Goal: Find specific fact

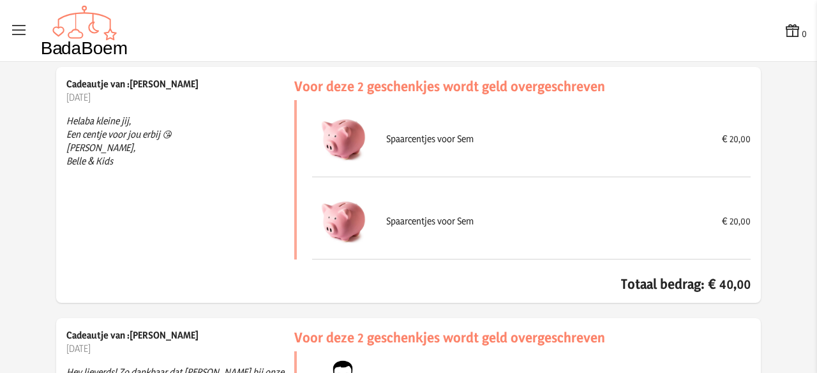
scroll to position [11715, 0]
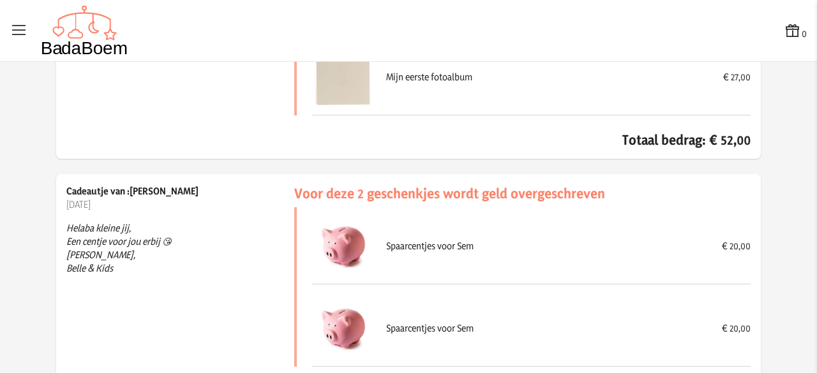
click at [17, 33] on icon at bounding box center [19, 31] width 18 height 18
click at [1, 1] on input "checkbox" at bounding box center [0, 0] width 1 height 1
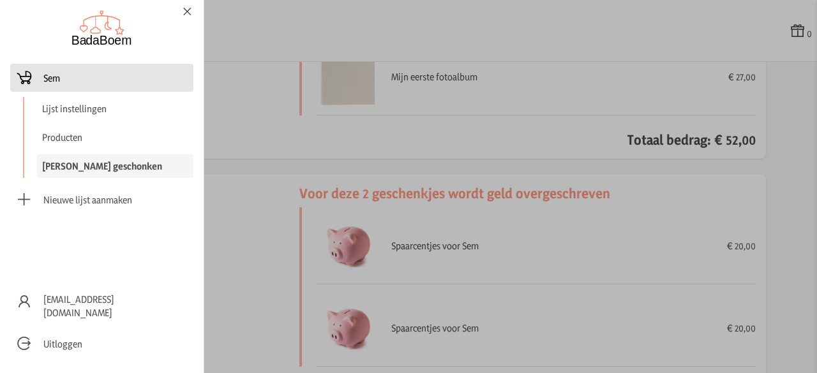
click at [64, 84] on span "Sem" at bounding box center [101, 78] width 173 height 18
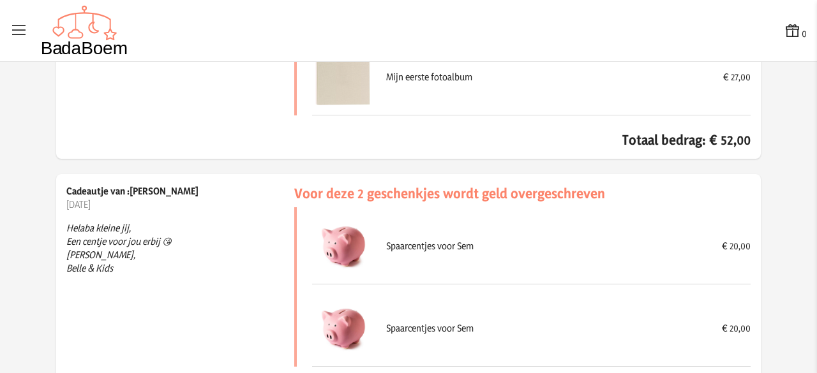
checkbox input "false"
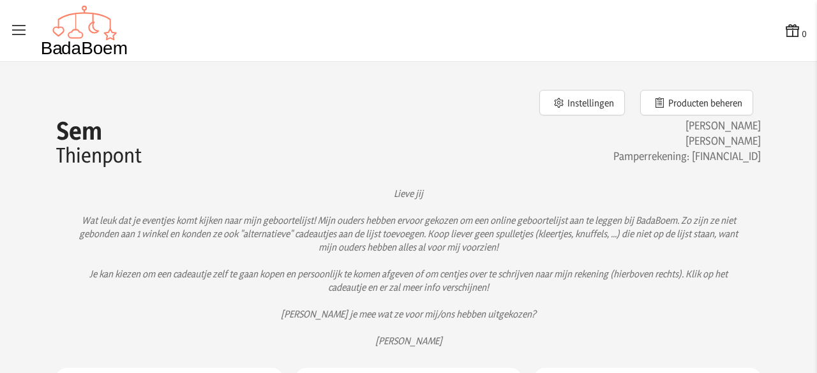
drag, startPoint x: 671, startPoint y: 152, endPoint x: 753, endPoint y: 154, distance: 82.3
click at [753, 154] on h3 "Pamperrekening: [FINANCIAL_ID]" at bounding box center [584, 156] width 352 height 15
copy h3 "[FINANCIAL_ID]"
click at [430, 135] on h3 "[PERSON_NAME]" at bounding box center [584, 140] width 352 height 15
